Goal: Check status: Check status

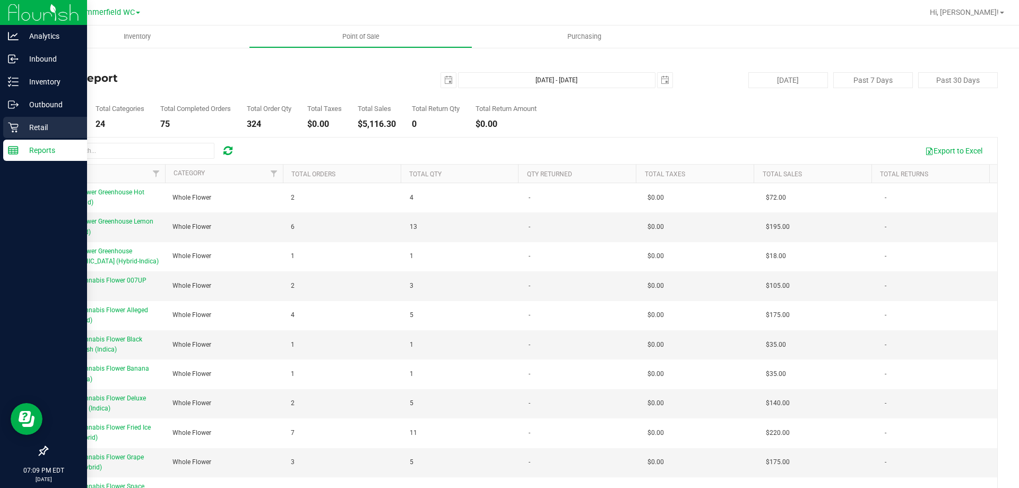
click at [21, 131] on p "Retail" at bounding box center [51, 127] width 64 height 13
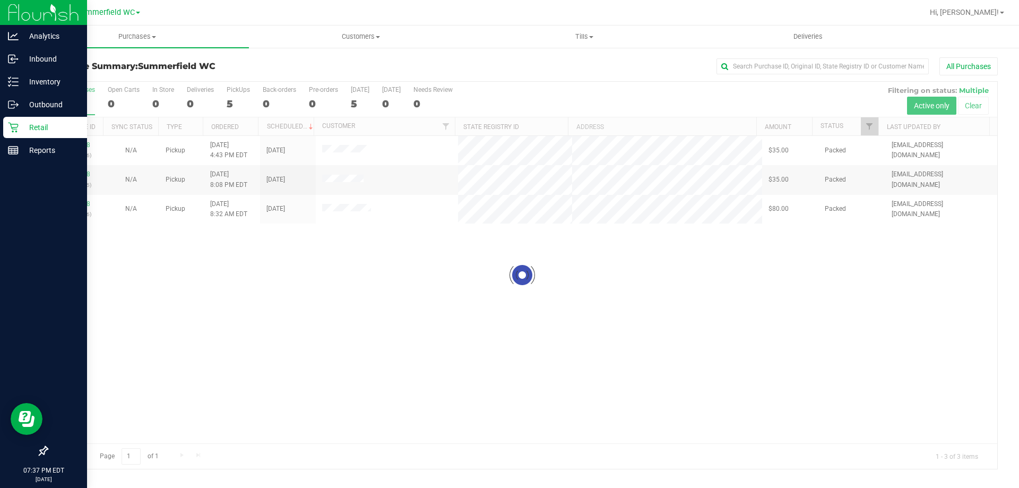
click at [470, 337] on div at bounding box center [522, 275] width 950 height 387
click at [479, 342] on div at bounding box center [522, 275] width 950 height 387
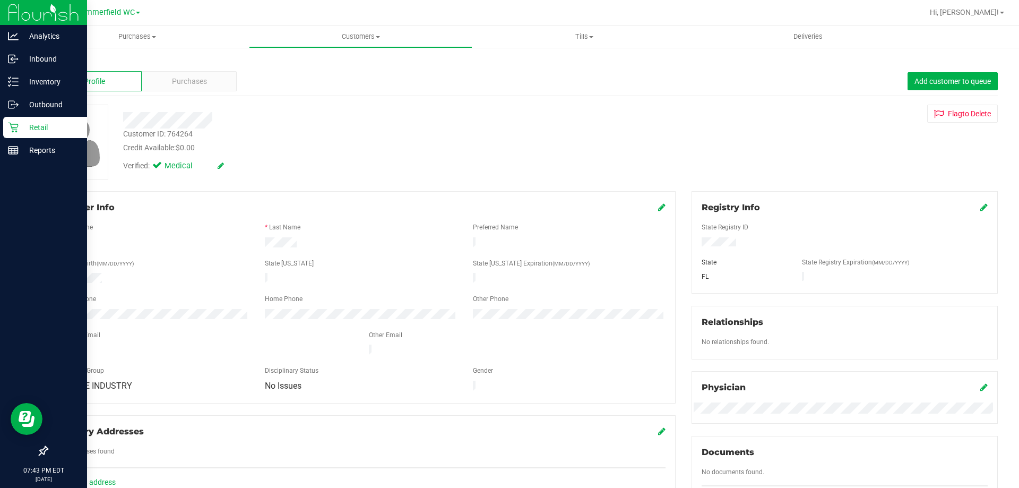
click at [178, 67] on div "Profile Purchases Add customer to queue" at bounding box center [522, 81] width 951 height 29
click at [182, 79] on span "Purchases" at bounding box center [189, 81] width 35 height 11
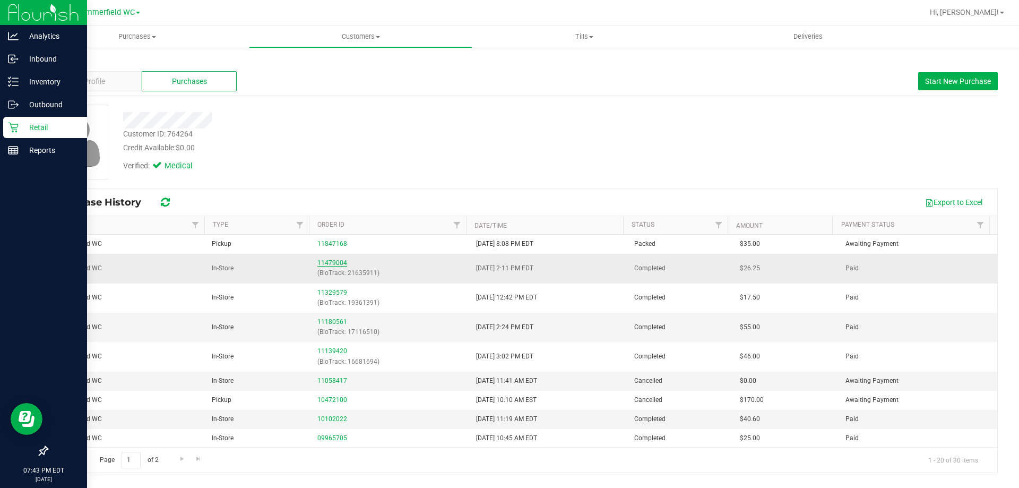
click at [334, 263] on link "11479004" at bounding box center [332, 262] width 30 height 7
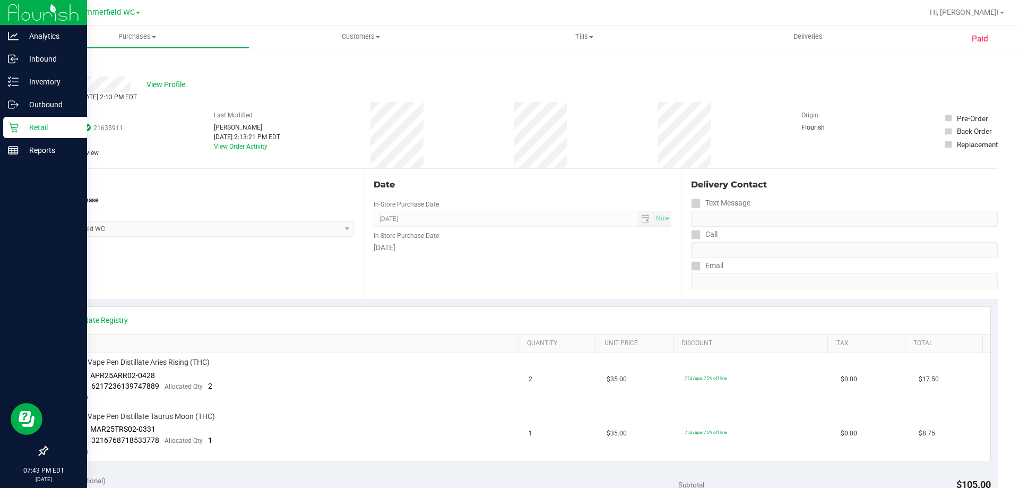
click at [55, 64] on link "Back" at bounding box center [55, 63] width 16 height 7
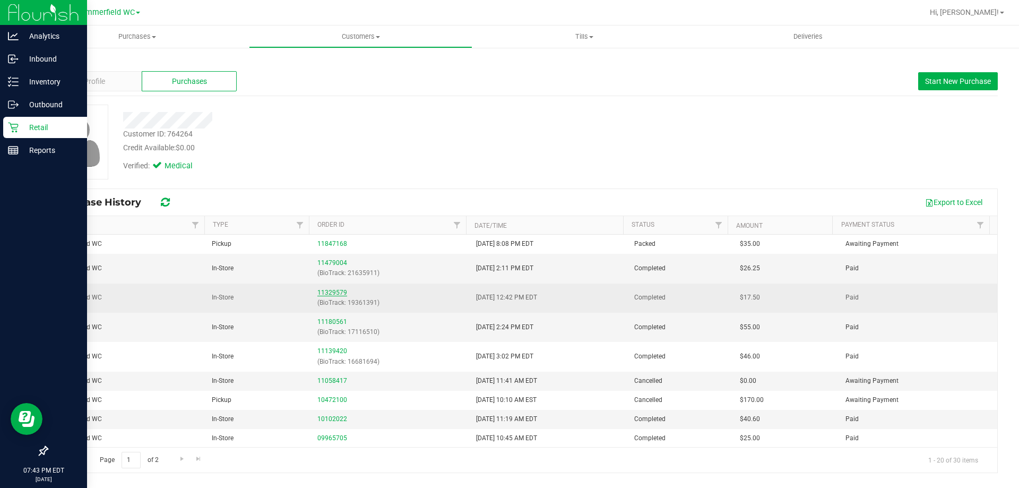
click at [317, 290] on link "11329579" at bounding box center [332, 292] width 30 height 7
